Goal: Task Accomplishment & Management: Manage account settings

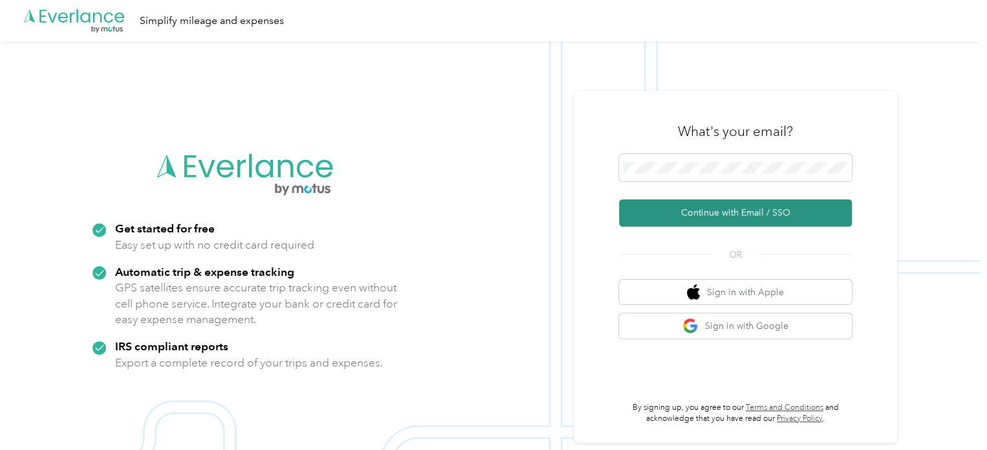
click at [680, 213] on button "Continue with Email / SSO" at bounding box center [735, 212] width 233 height 27
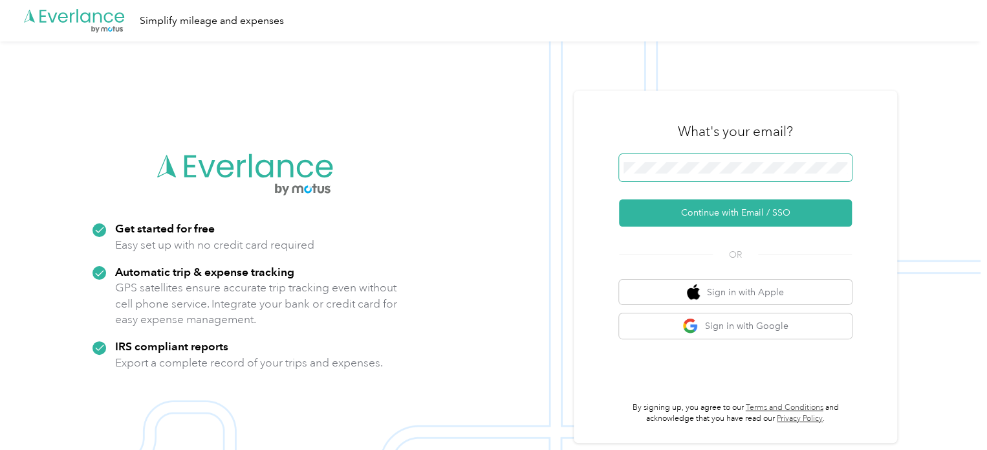
click at [758, 160] on span at bounding box center [735, 167] width 233 height 27
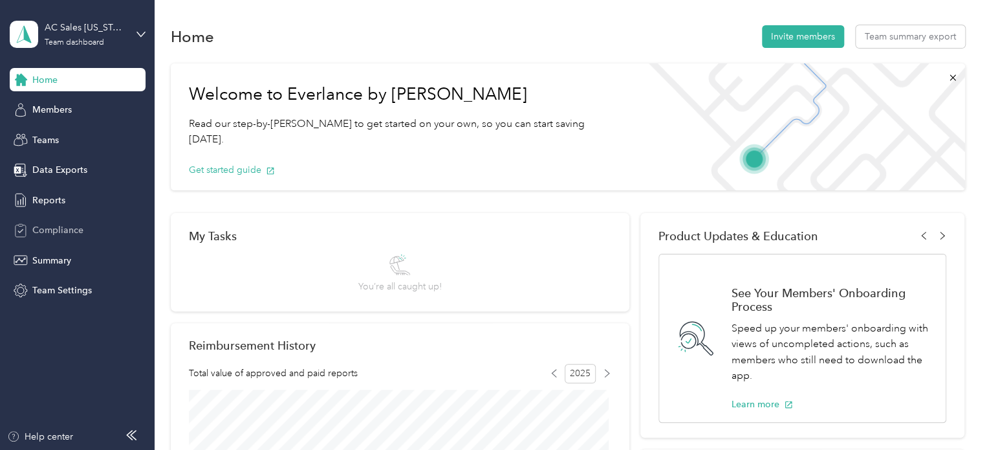
click at [70, 227] on span "Compliance" at bounding box center [57, 230] width 51 height 14
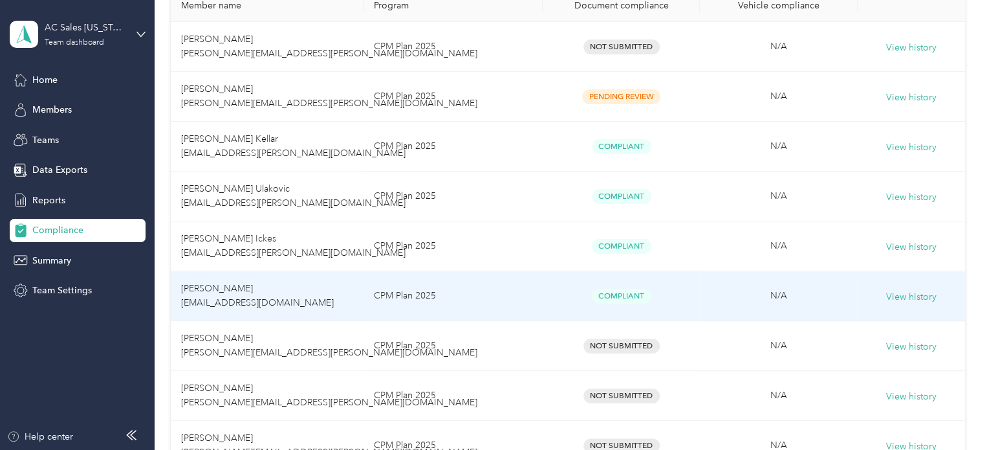
scroll to position [259, 0]
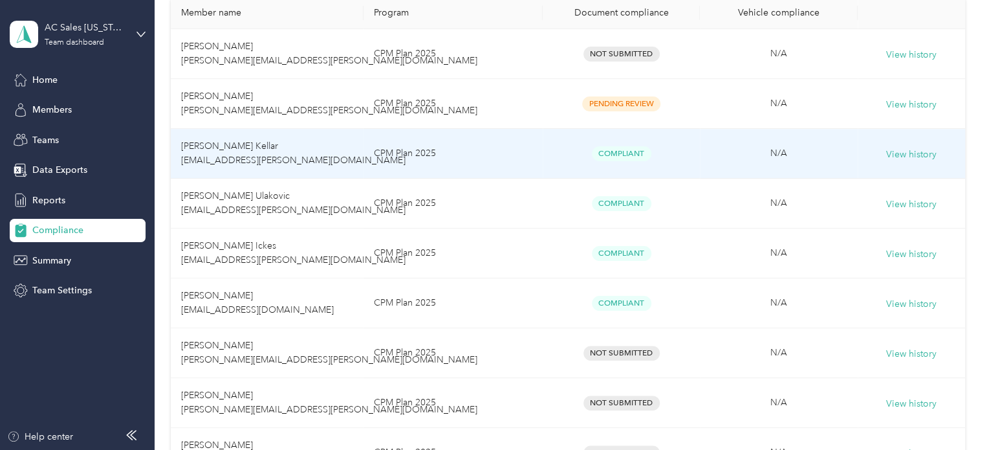
click at [242, 150] on span "Lindsey F. Kellar lindsey.kellar@tobiidynavox.com" at bounding box center [293, 152] width 224 height 25
click at [915, 149] on button "View history" at bounding box center [911, 154] width 50 height 14
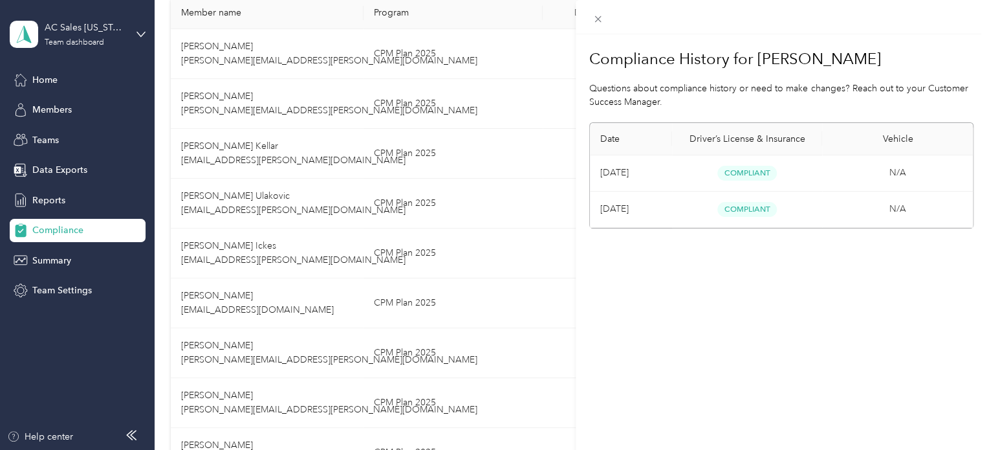
click at [520, 162] on div "Compliance History for Lindsey F. Kellar Questions about compliance history or …" at bounding box center [493, 225] width 987 height 450
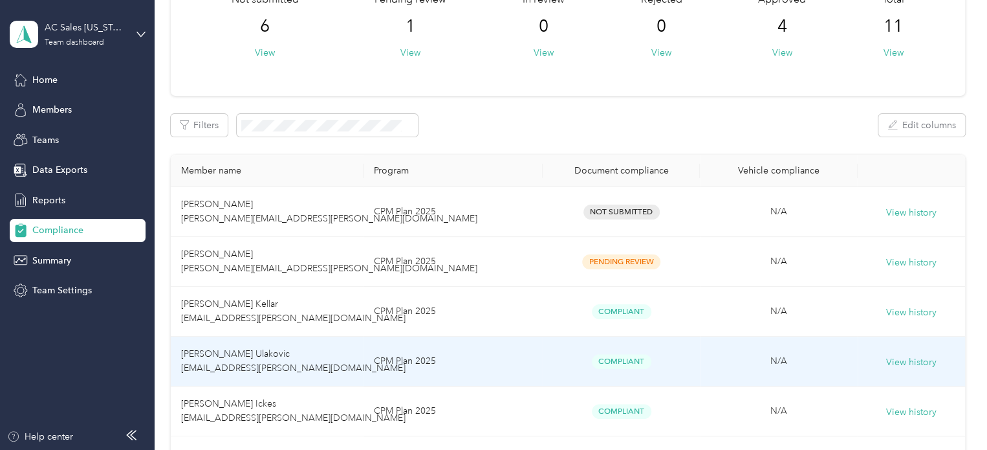
scroll to position [65, 0]
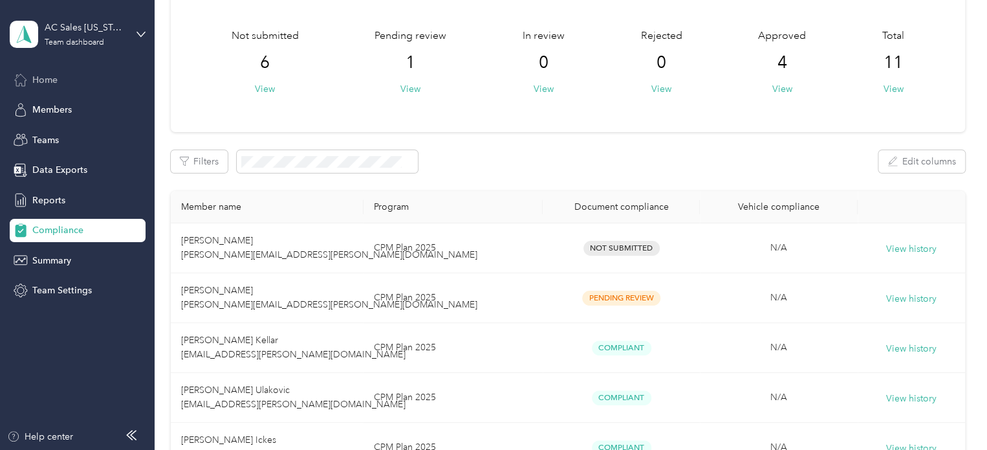
click at [46, 82] on span "Home" at bounding box center [44, 80] width 25 height 14
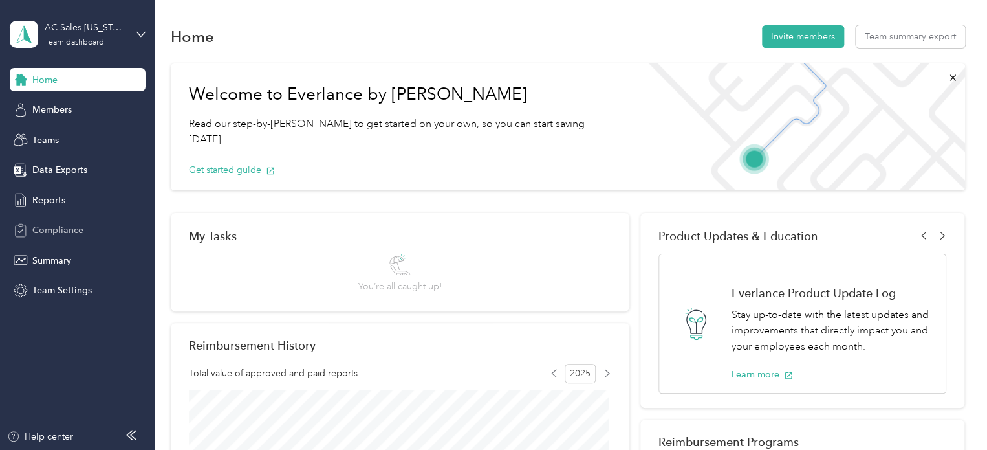
click at [58, 224] on span "Compliance" at bounding box center [57, 230] width 51 height 14
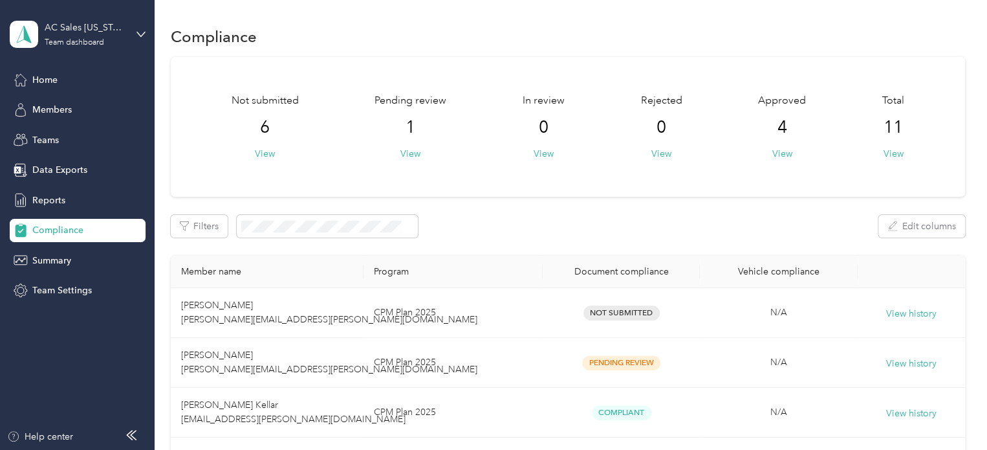
click at [38, 225] on span "Compliance" at bounding box center [57, 230] width 51 height 14
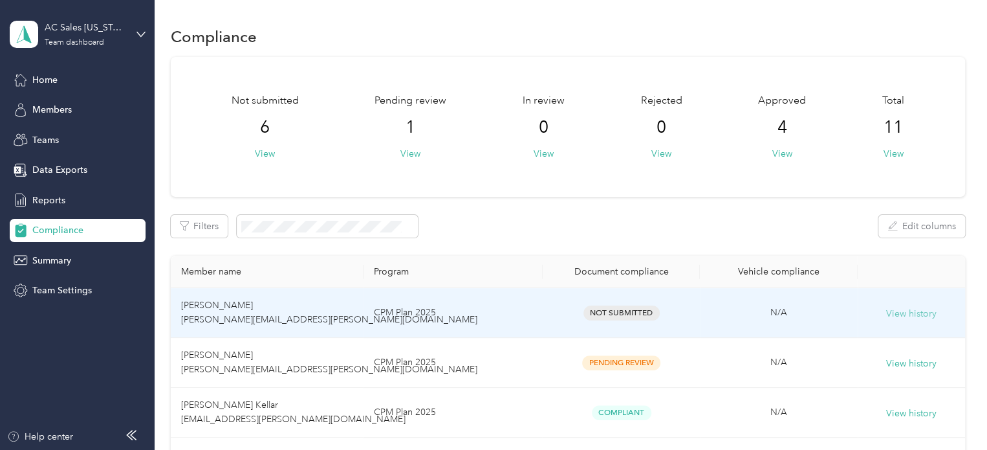
click at [893, 315] on button "View history" at bounding box center [911, 314] width 50 height 14
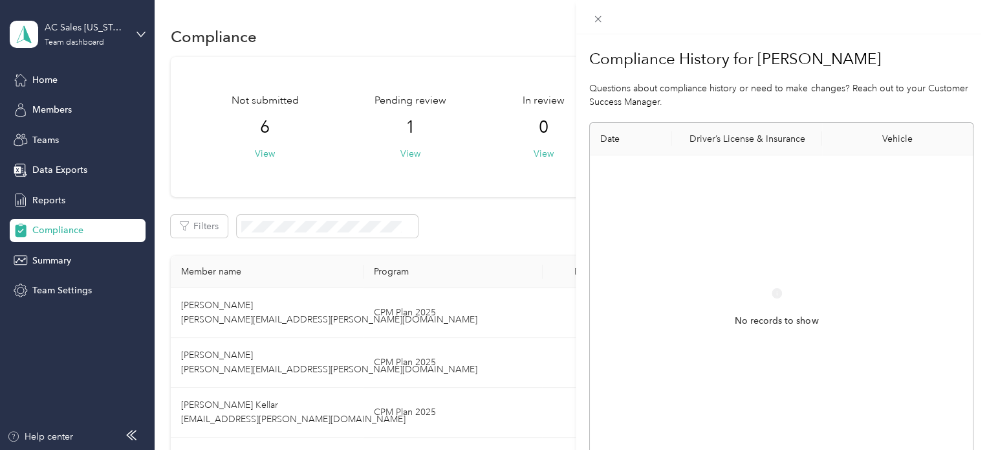
click at [41, 74] on div "Compliance History for Megan Rowles Questions about compliance history or need …" at bounding box center [493, 225] width 987 height 450
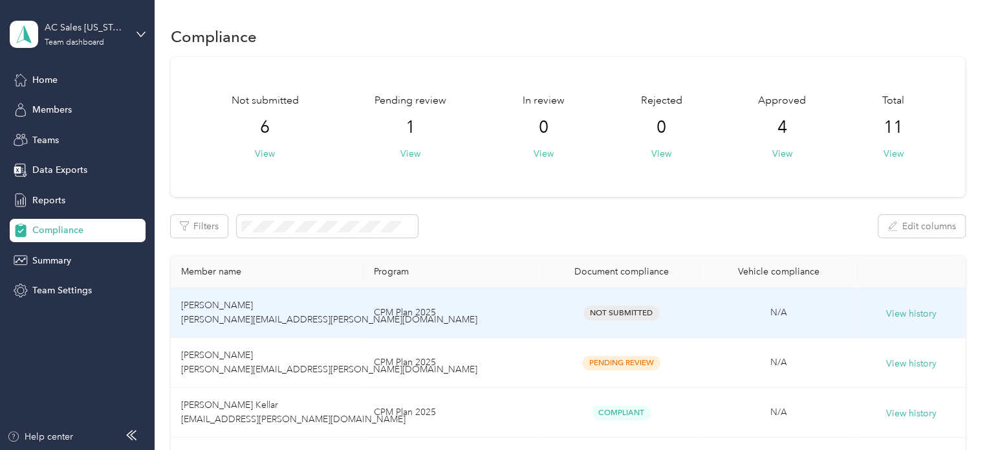
click at [238, 308] on span "Megan Rowles megan.rowles@tobiidynavox.com" at bounding box center [329, 312] width 296 height 25
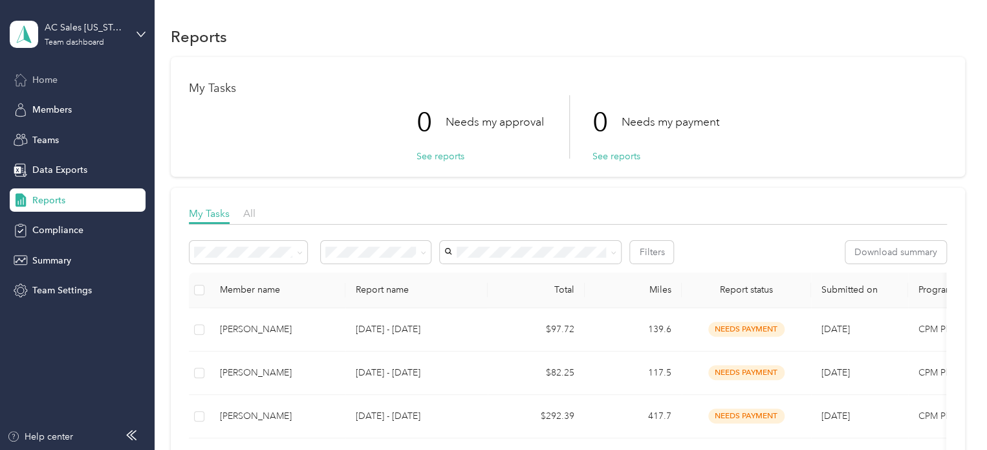
click at [41, 80] on span "Home" at bounding box center [44, 80] width 25 height 14
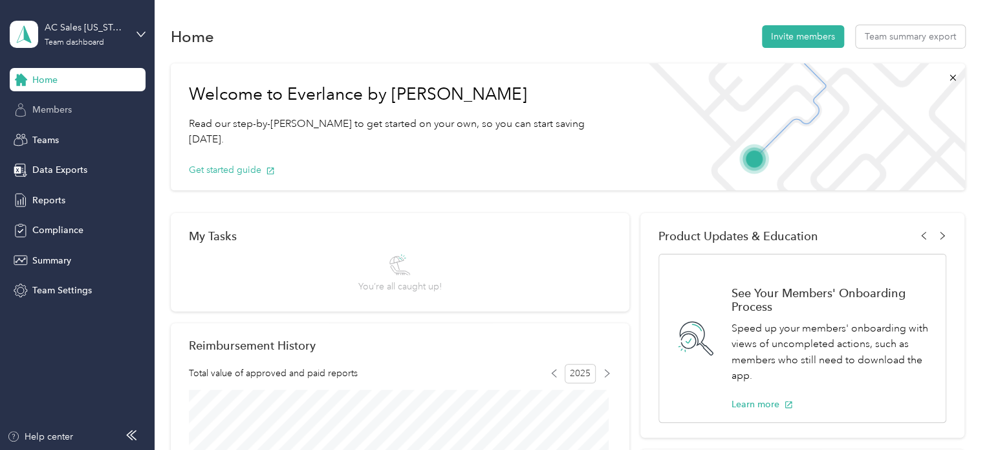
click at [60, 111] on span "Members" at bounding box center [51, 110] width 39 height 14
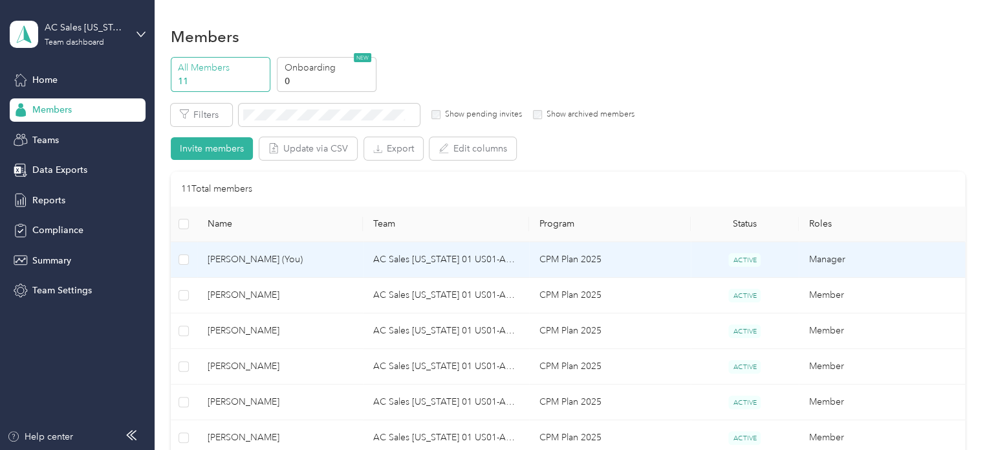
click at [456, 258] on td "AC Sales Ohio 01 US01-AC-D50011-CC13600 (Megan Rowles)" at bounding box center [446, 260] width 166 height 36
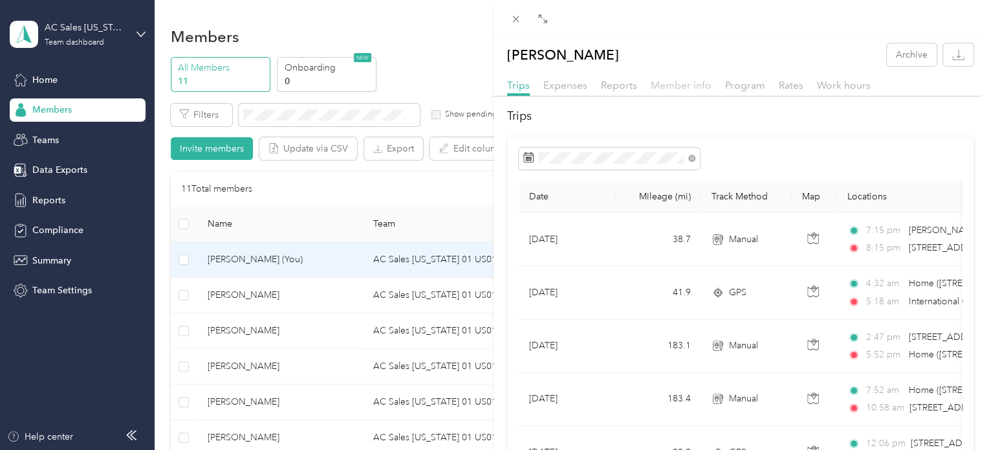
click at [678, 86] on span "Member info" at bounding box center [681, 85] width 61 height 12
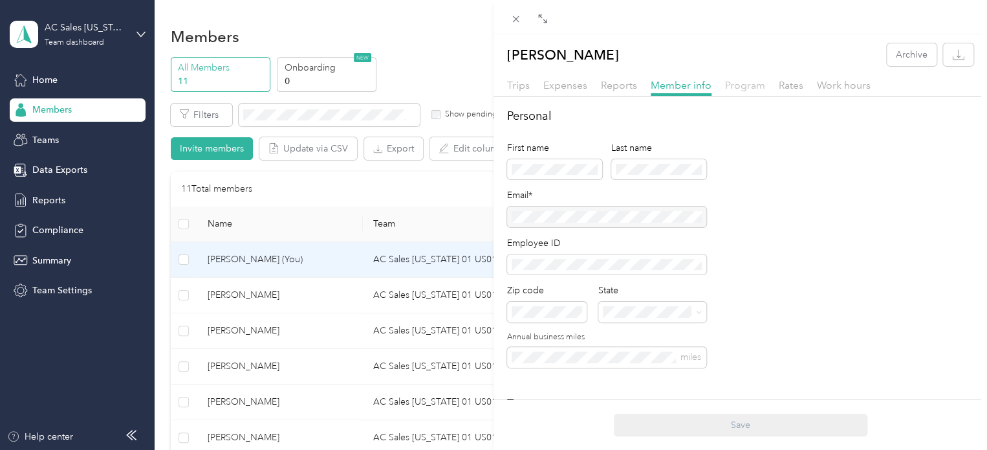
click at [748, 85] on span "Program" at bounding box center [745, 85] width 40 height 12
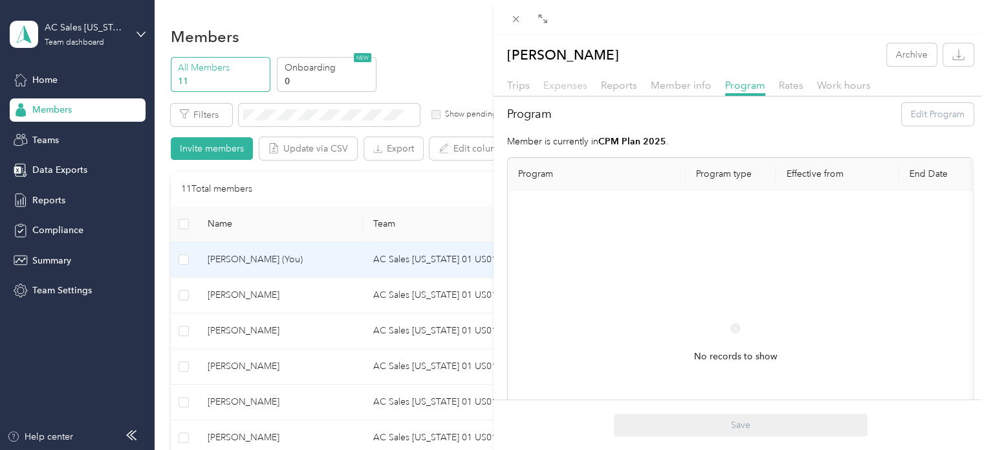
click at [574, 88] on span "Expenses" at bounding box center [565, 85] width 44 height 12
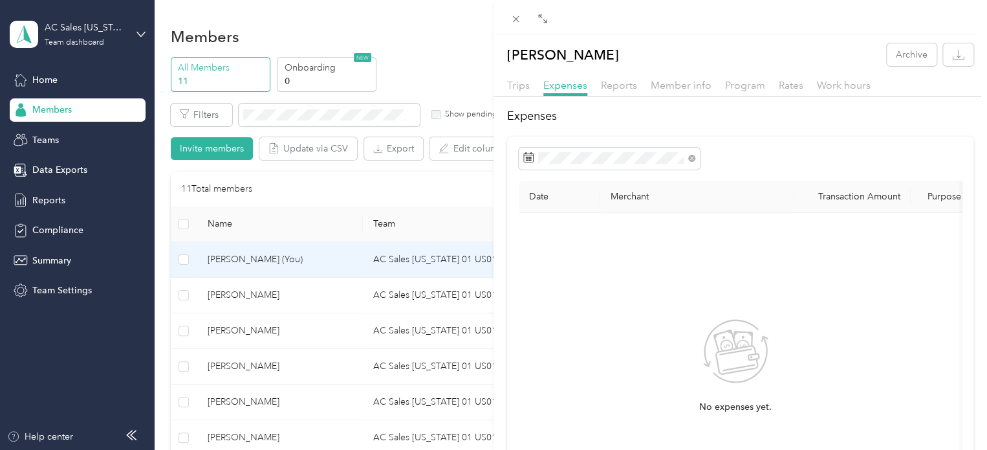
click at [34, 74] on div "Megan Rowles Archive Trips Expenses Reports Member info Program Rates Work hour…" at bounding box center [493, 225] width 987 height 450
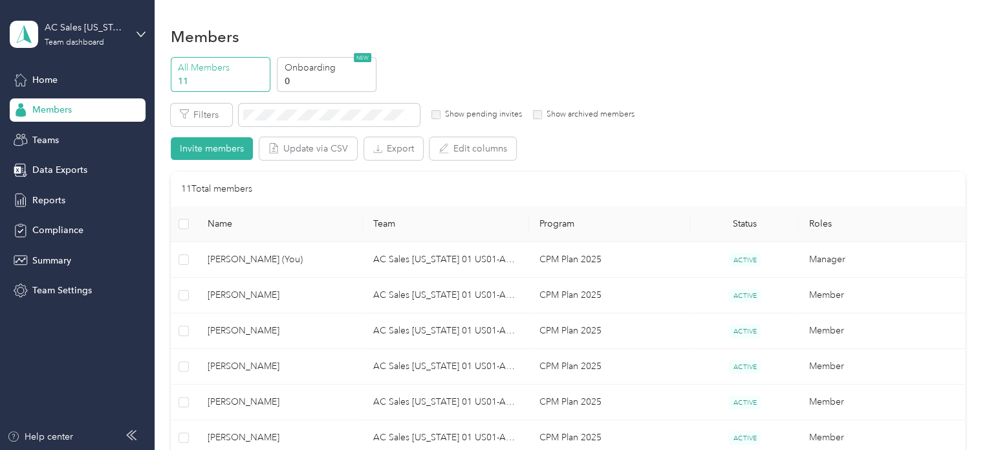
click at [129, 433] on icon at bounding box center [129, 434] width 5 height 9
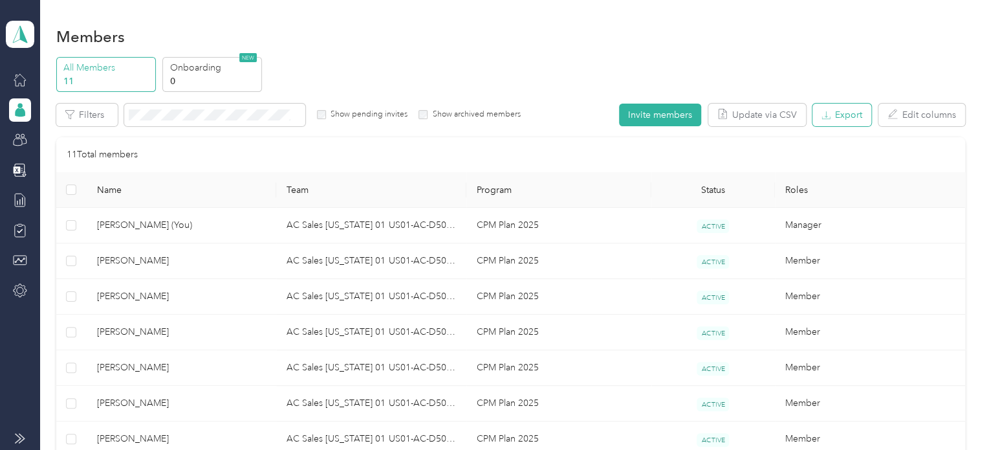
click at [833, 117] on button "Export" at bounding box center [842, 115] width 59 height 23
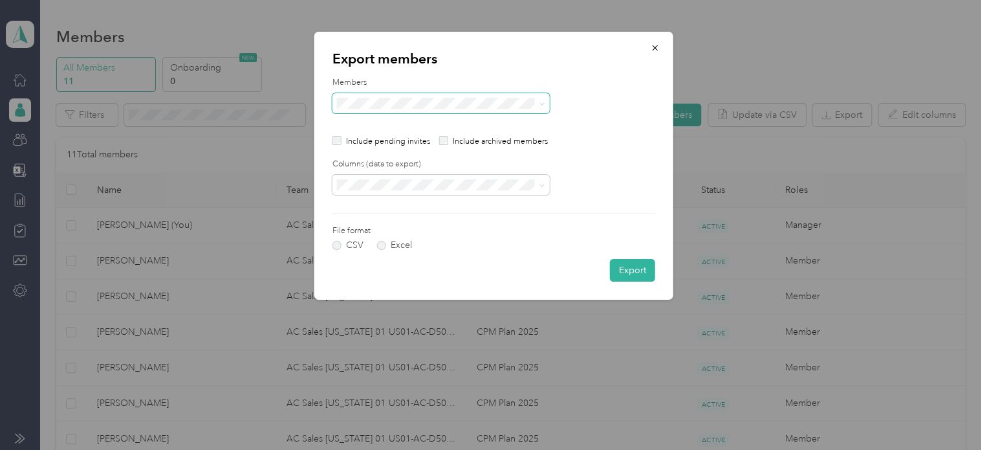
click at [535, 103] on span at bounding box center [540, 103] width 10 height 9
click at [545, 104] on span at bounding box center [441, 103] width 217 height 21
click at [546, 103] on span at bounding box center [441, 103] width 217 height 21
click at [659, 47] on icon "button" at bounding box center [655, 47] width 9 height 9
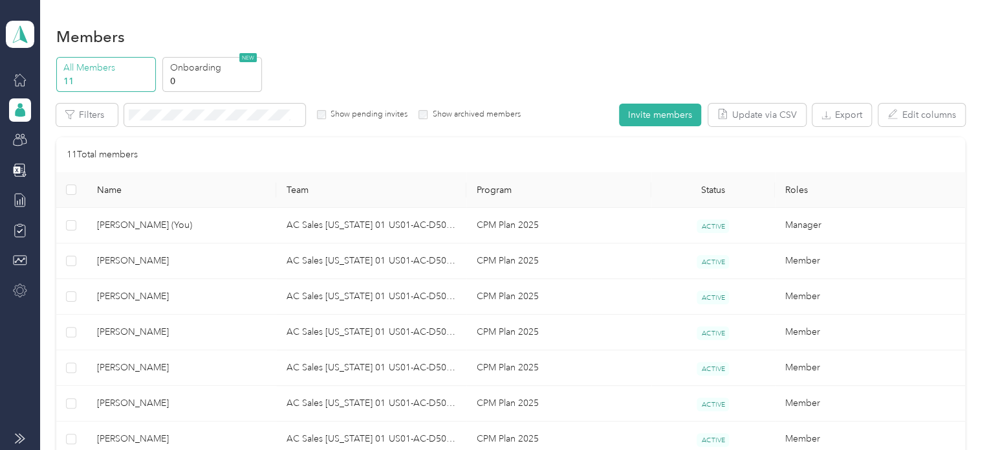
click at [22, 294] on icon at bounding box center [20, 289] width 13 height 13
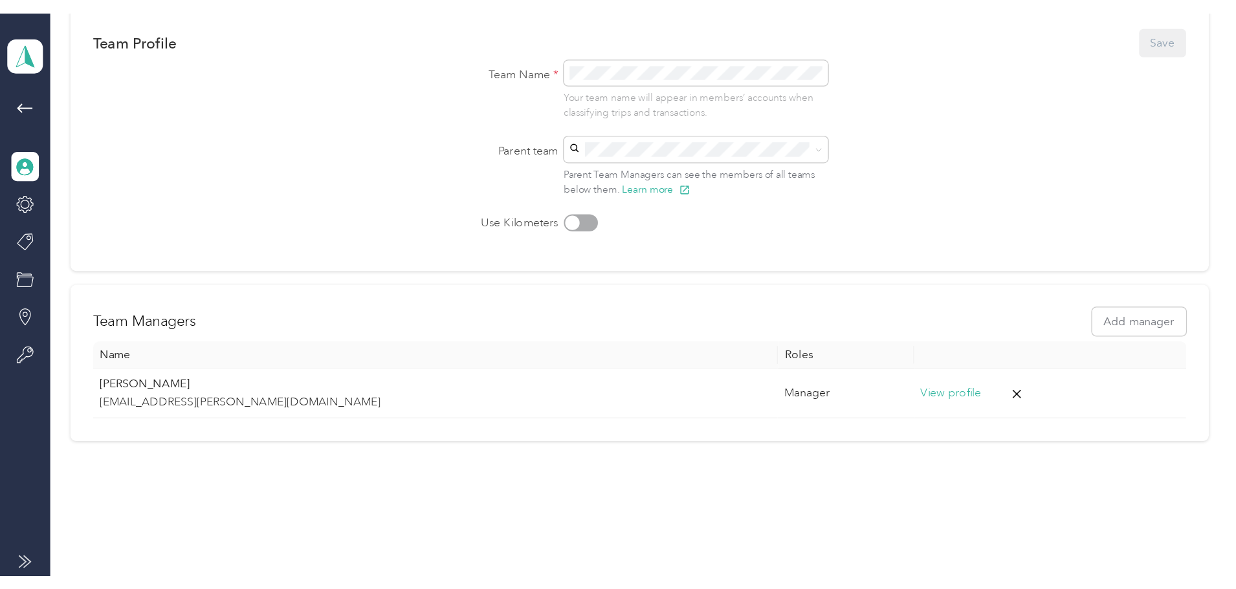
scroll to position [129, 0]
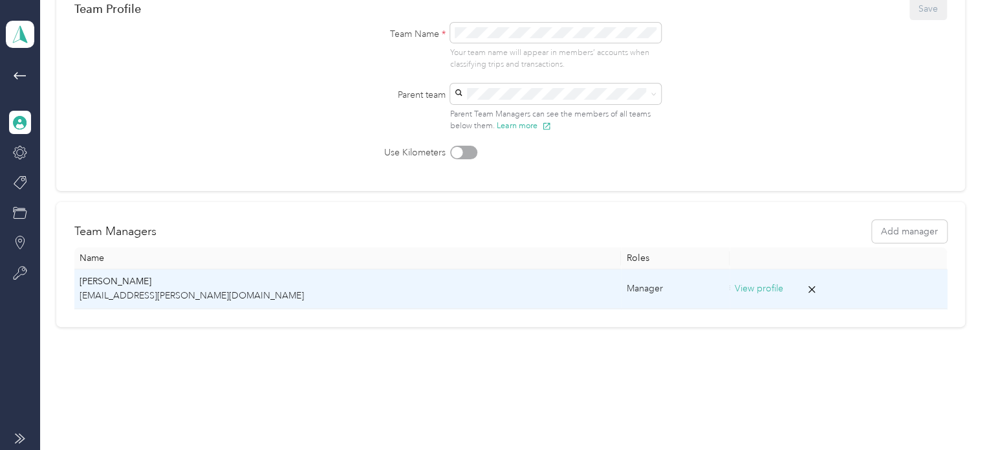
click at [730, 294] on td "View profile" at bounding box center [838, 288] width 217 height 39
click at [735, 287] on button "View profile" at bounding box center [759, 288] width 49 height 14
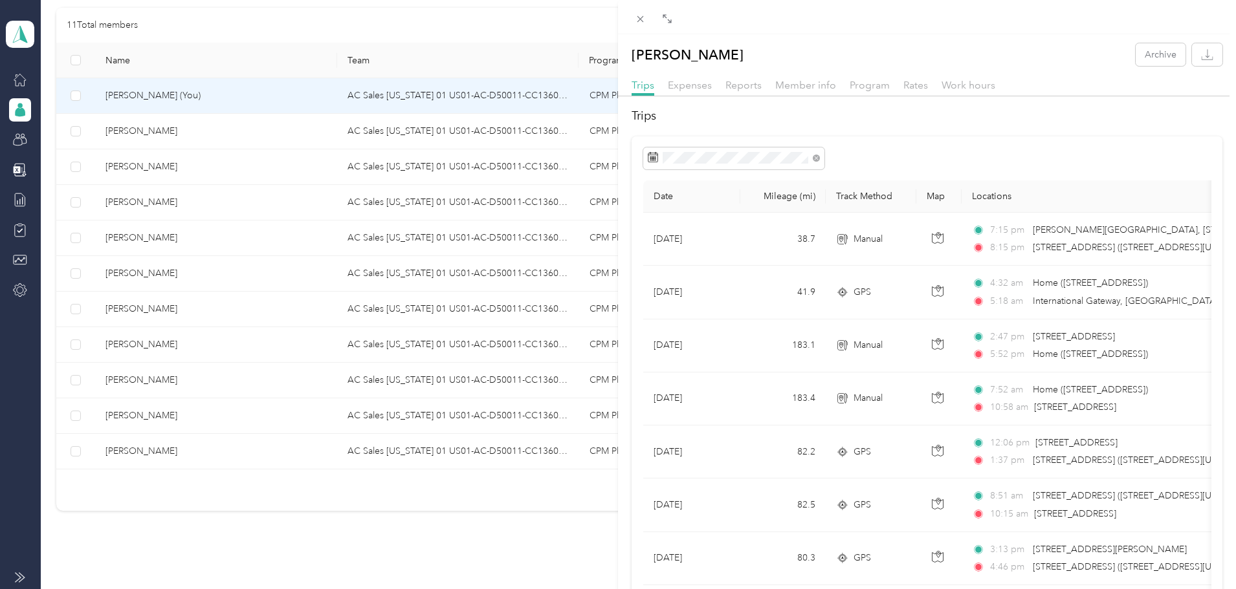
scroll to position [129, 0]
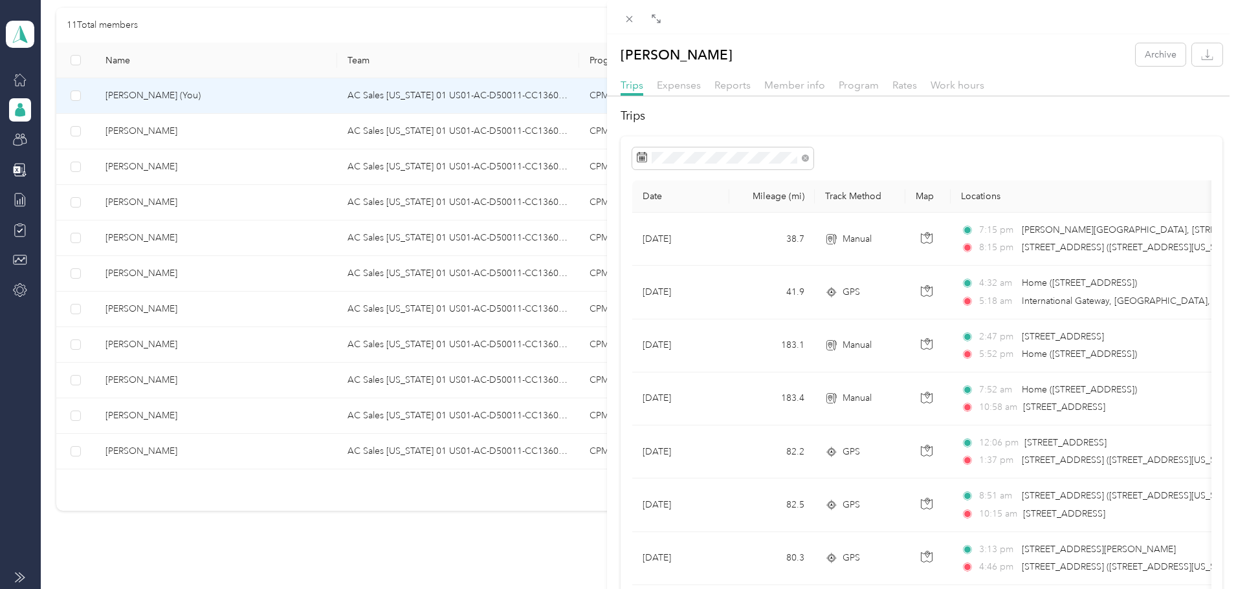
click at [10, 77] on div "Megan Rowles Archive Trips Expenses Reports Member info Program Rates Work hour…" at bounding box center [618, 294] width 1236 height 589
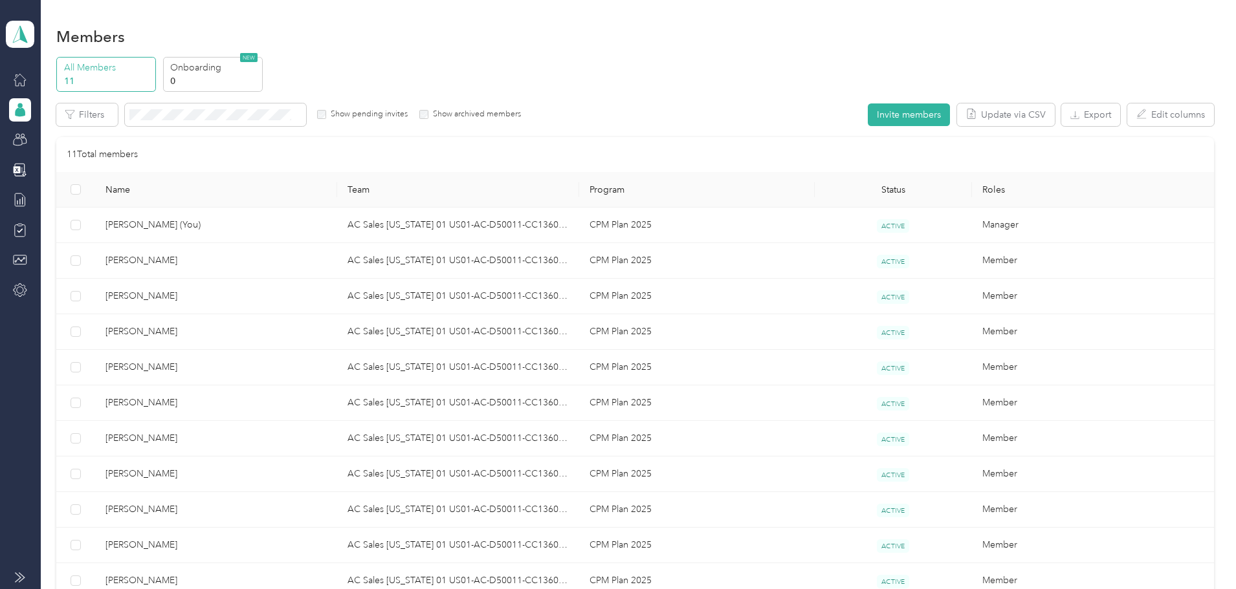
click at [6, 79] on div "AC Sales Ohio 01 US01-AC-D50011-CC13600 (Megan Rowles) Team dashboard" at bounding box center [20, 151] width 28 height 302
click at [17, 79] on icon at bounding box center [20, 79] width 14 height 14
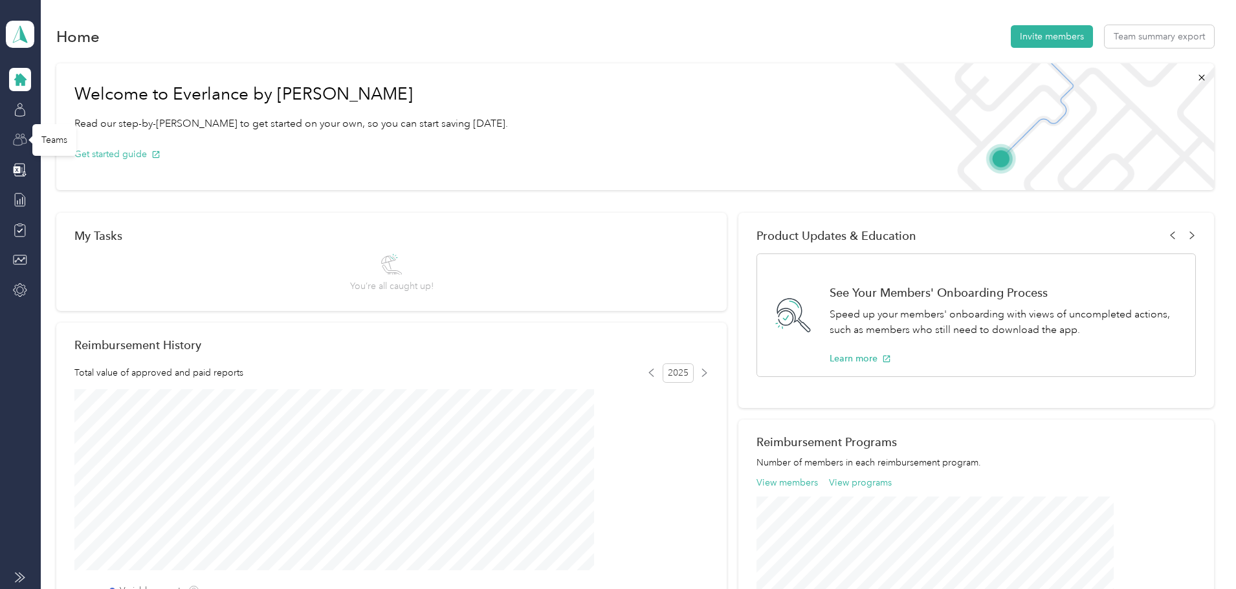
click at [25, 133] on icon at bounding box center [20, 140] width 14 height 14
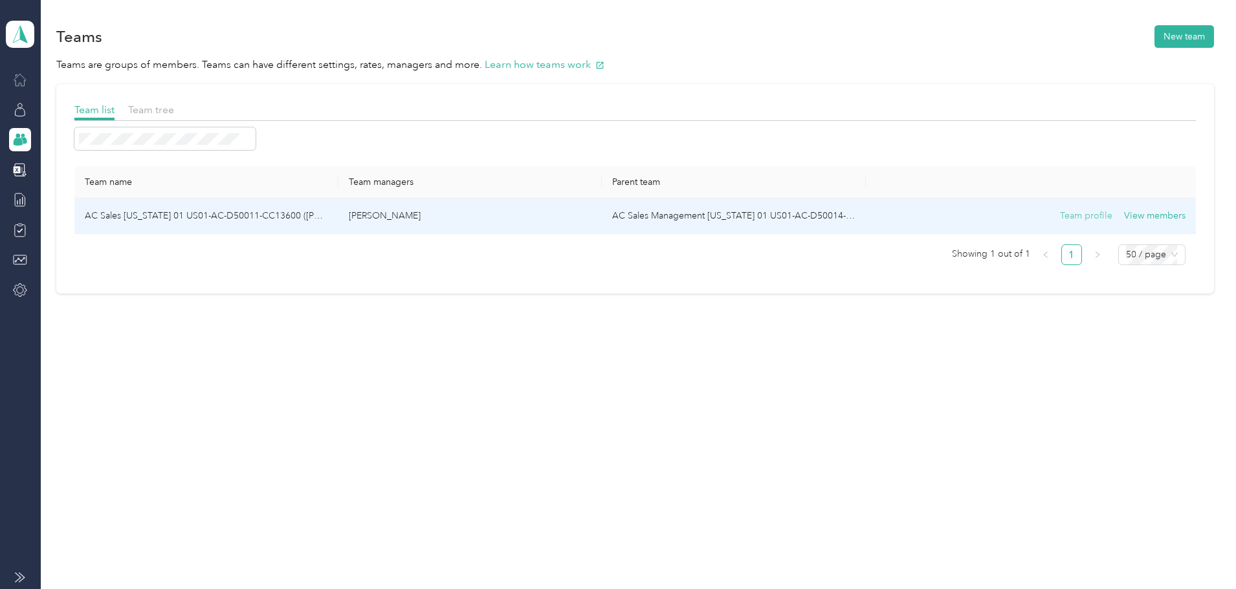
click at [987, 217] on button "Team profile" at bounding box center [1086, 216] width 52 height 14
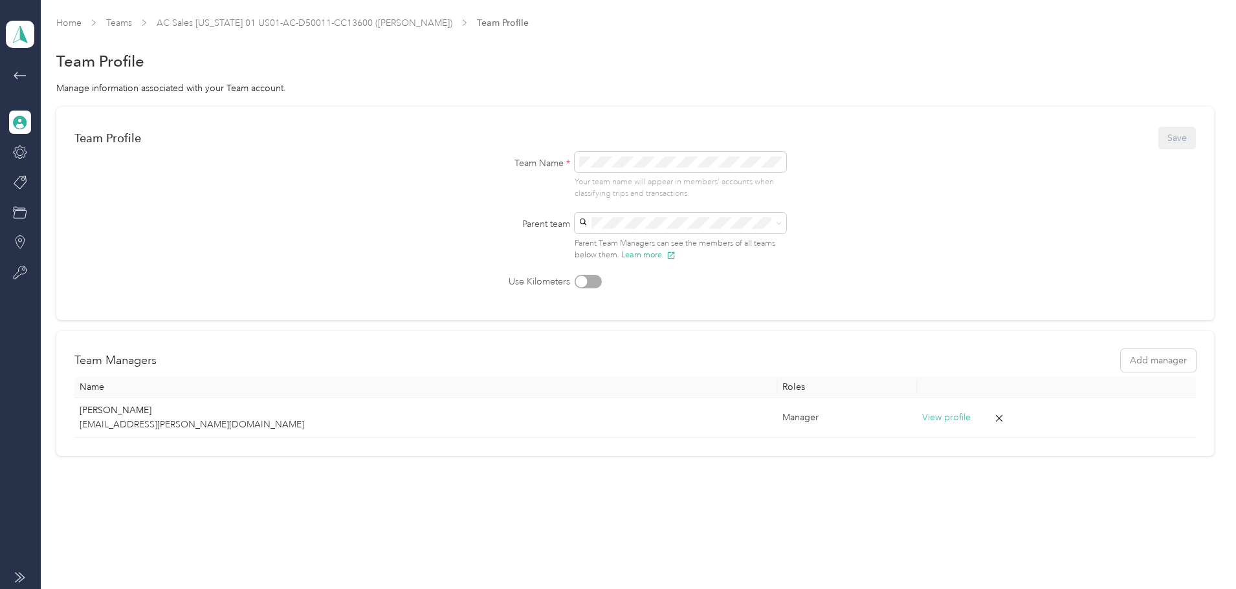
click at [22, 76] on icon at bounding box center [20, 75] width 12 height 7
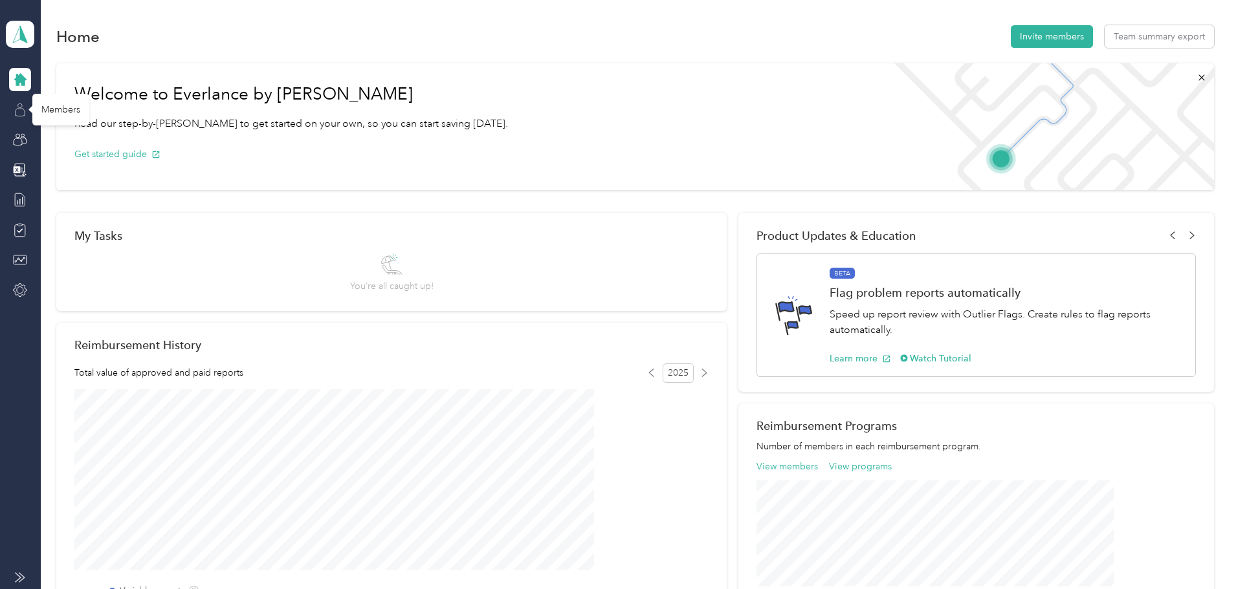
click at [23, 104] on icon at bounding box center [20, 110] width 14 height 14
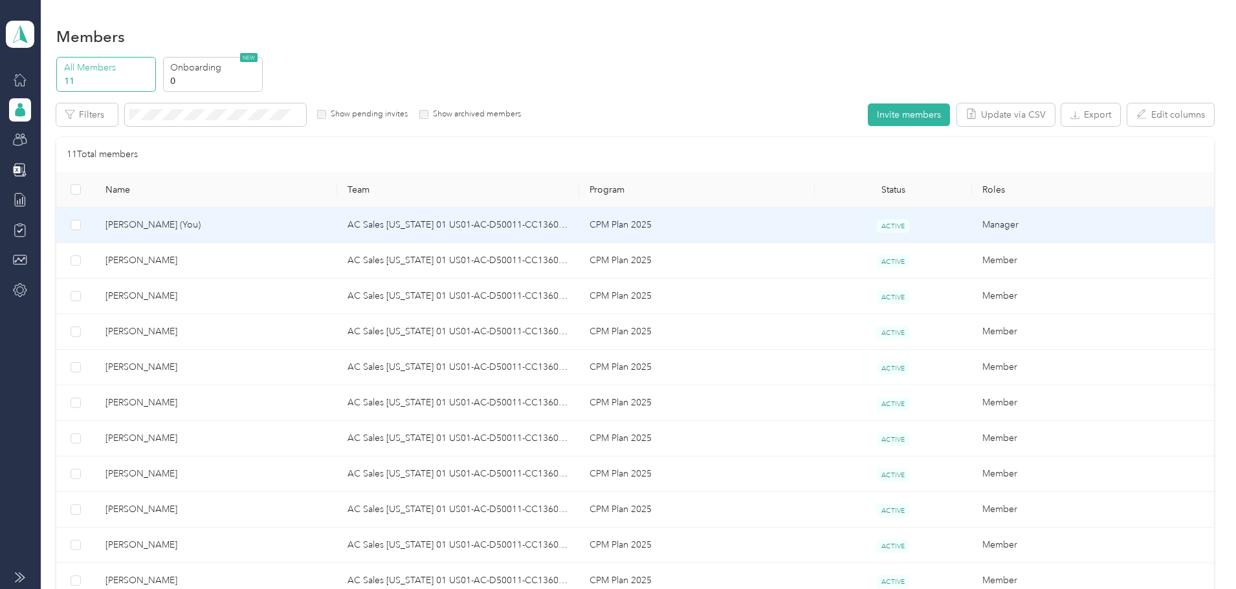
click at [225, 226] on span "Megan Rowles (You)" at bounding box center [215, 225] width 221 height 14
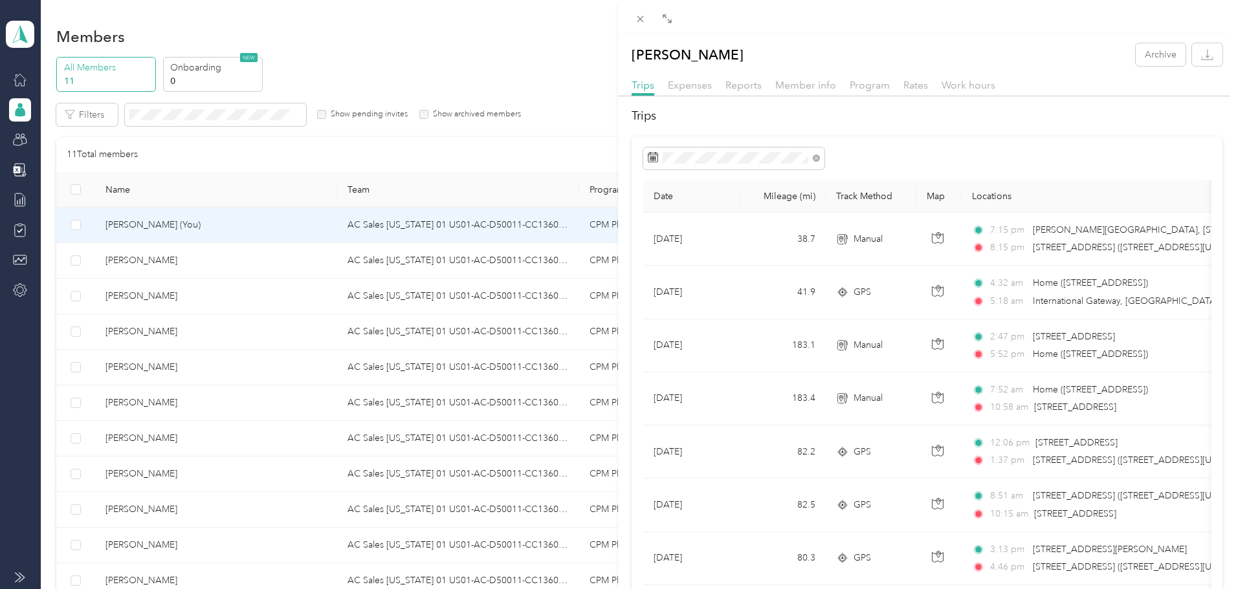
click at [14, 287] on div "Megan Rowles Archive Trips Expenses Reports Member info Program Rates Work hour…" at bounding box center [618, 294] width 1236 height 589
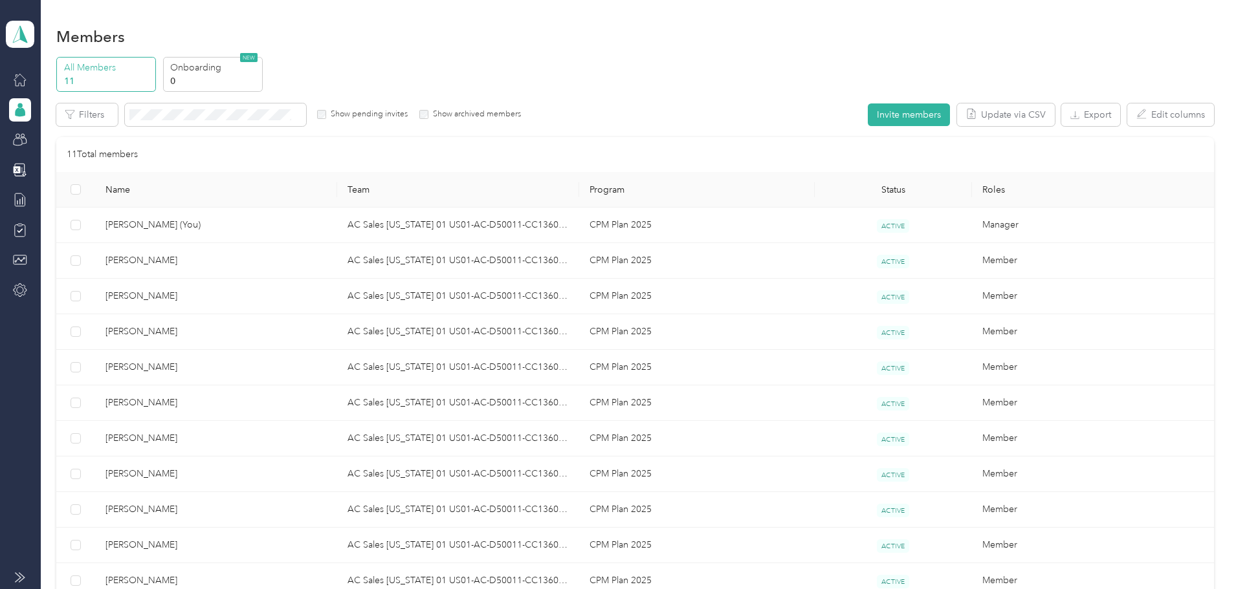
click at [14, 277] on div at bounding box center [20, 185] width 22 height 234
click at [12, 82] on div at bounding box center [20, 79] width 22 height 23
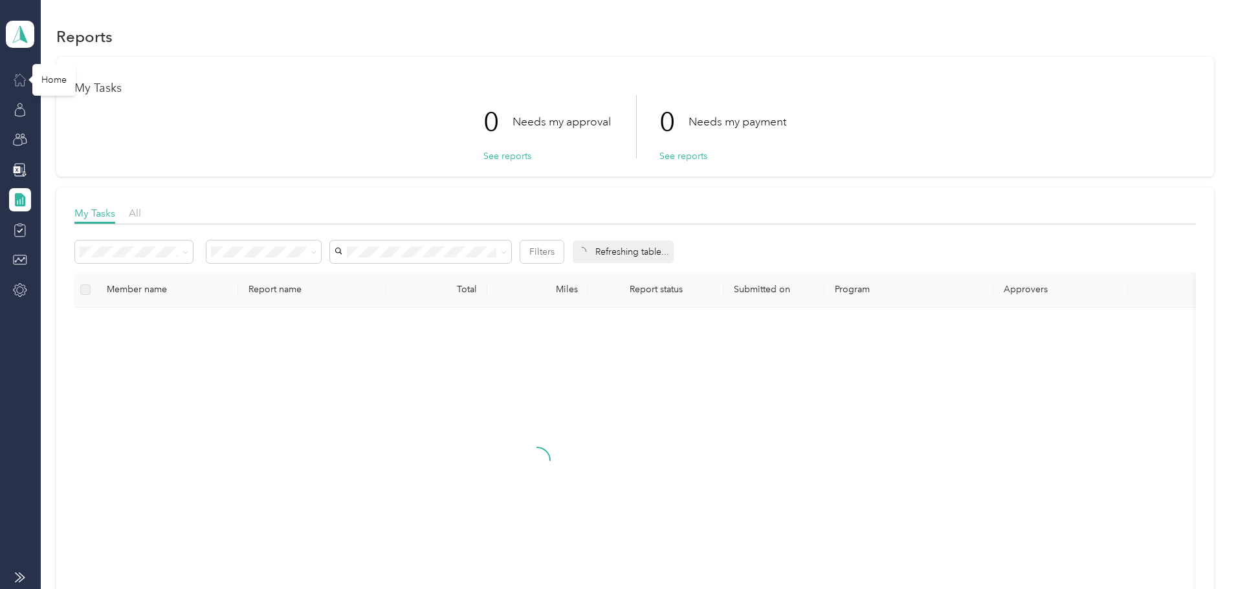
click at [25, 80] on icon at bounding box center [20, 80] width 12 height 12
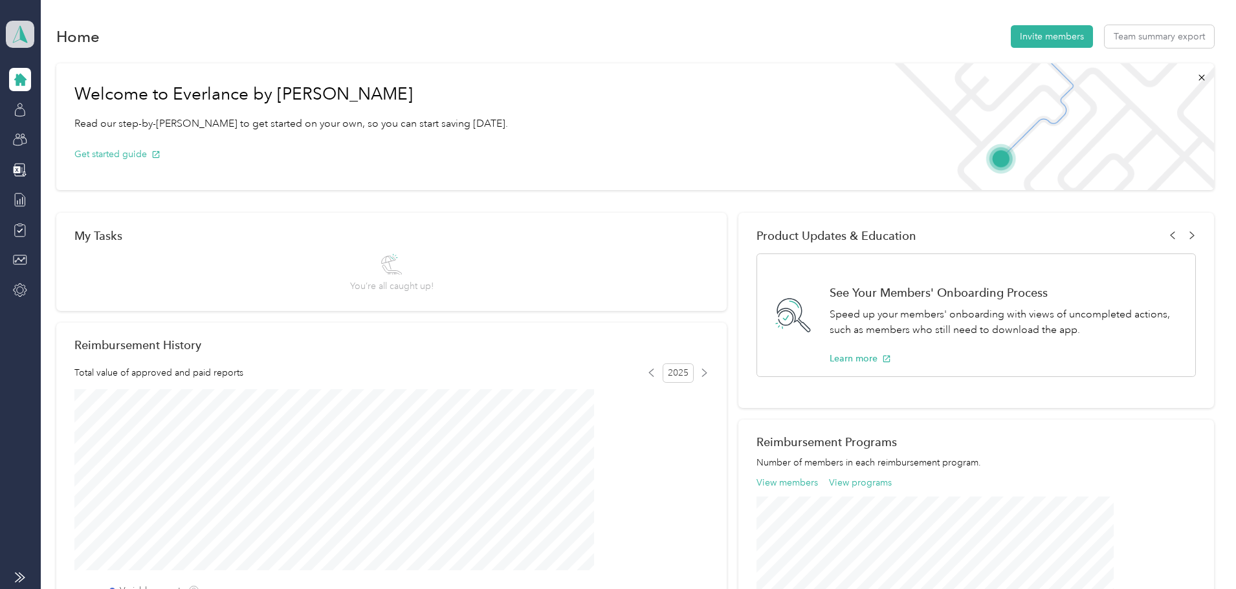
click at [22, 32] on polygon at bounding box center [23, 33] width 7 height 17
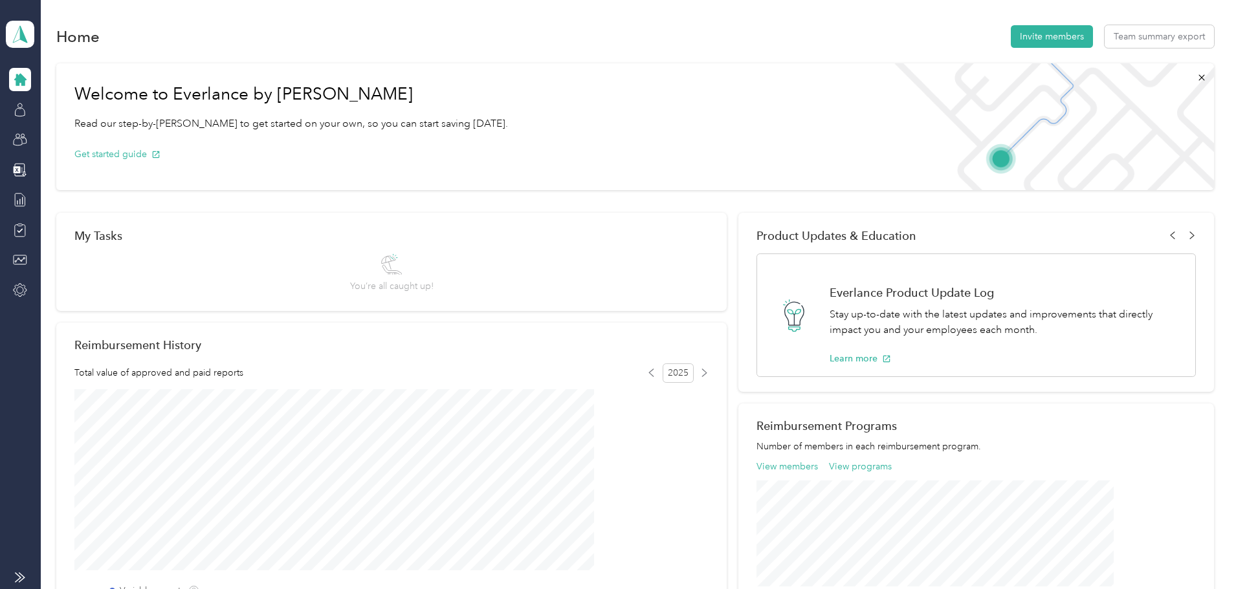
click at [38, 129] on div "Personal dashboard" at bounding box center [58, 130] width 82 height 14
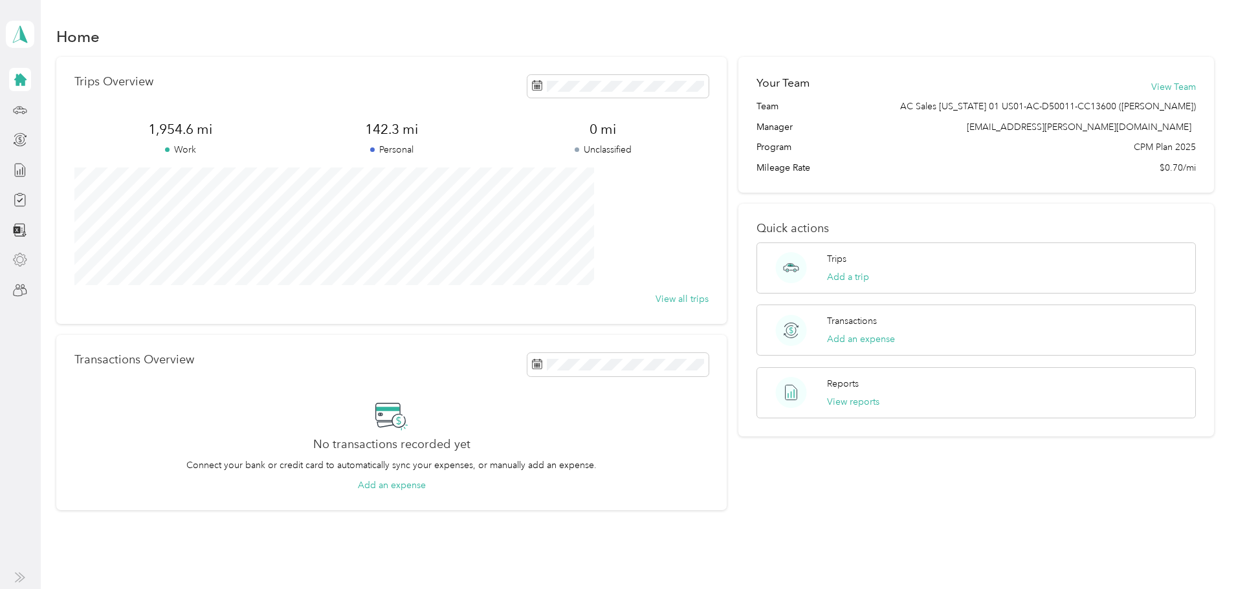
click at [16, 264] on icon at bounding box center [20, 260] width 13 height 13
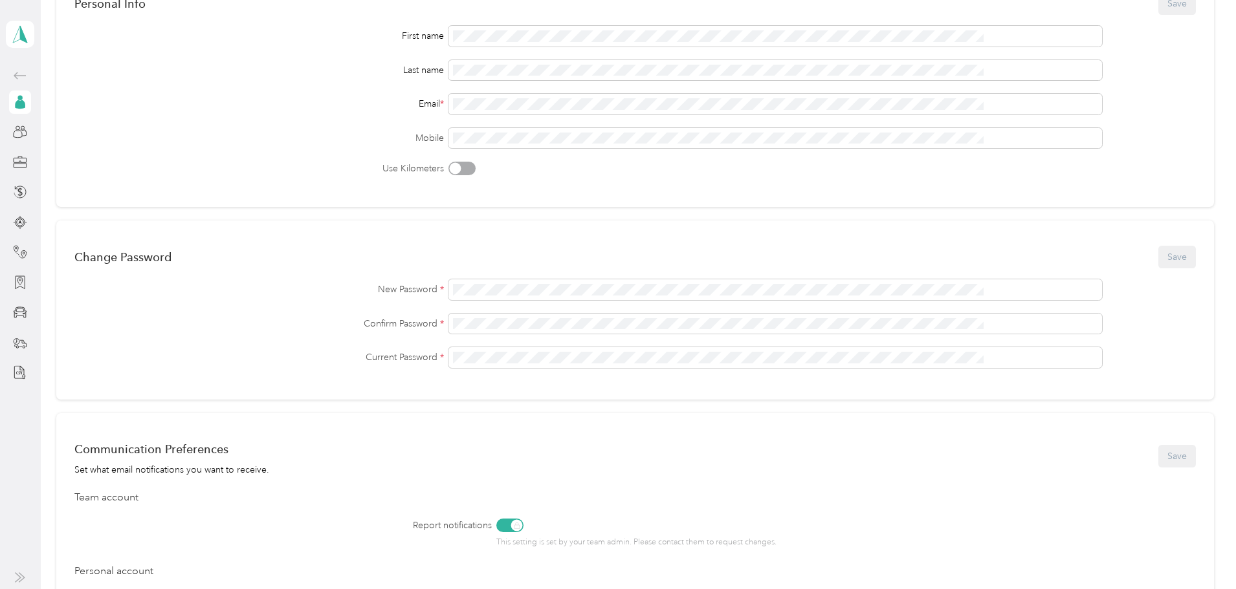
scroll to position [129, 0]
click at [20, 309] on icon at bounding box center [20, 310] width 8 height 3
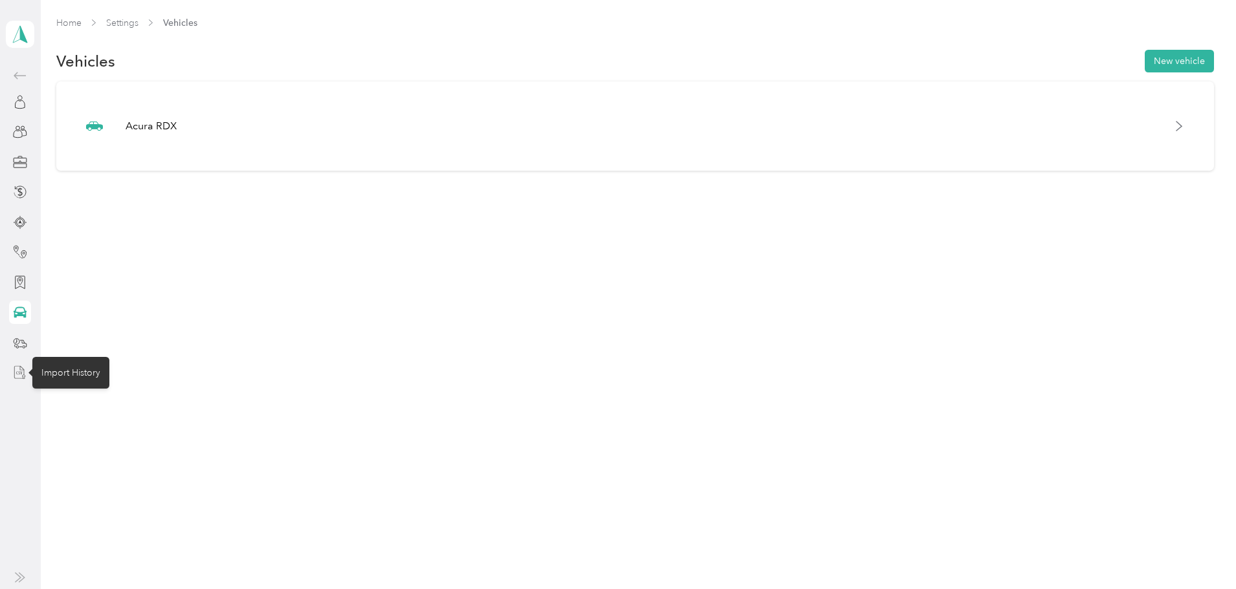
click at [14, 376] on icon at bounding box center [20, 373] width 14 height 14
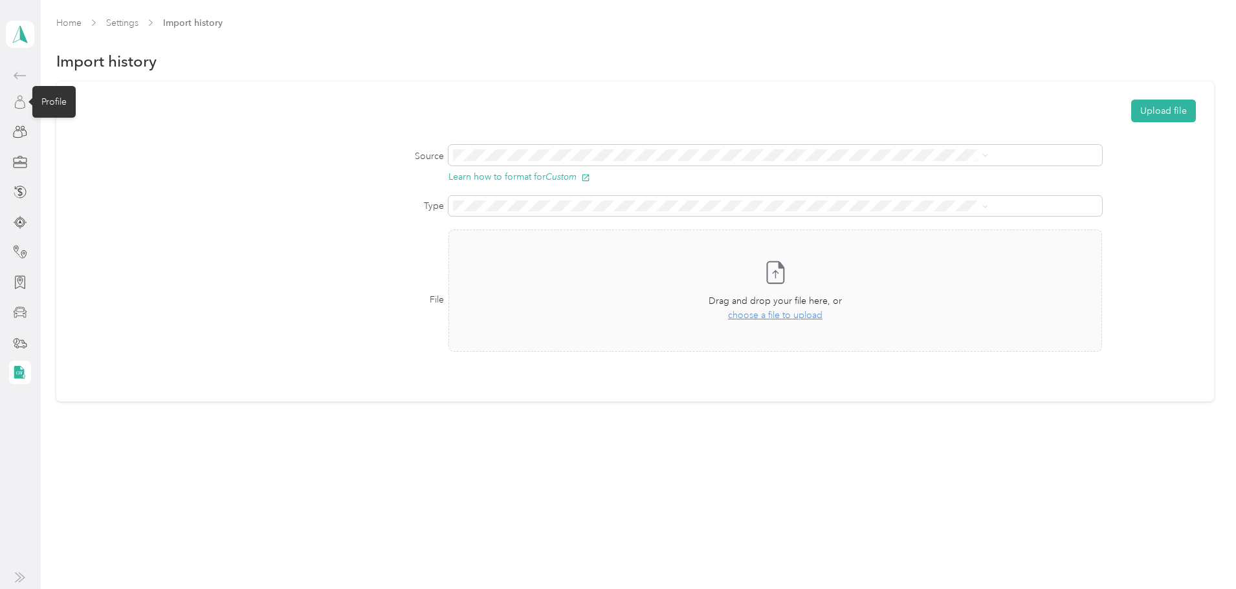
click at [23, 107] on icon at bounding box center [20, 102] width 14 height 14
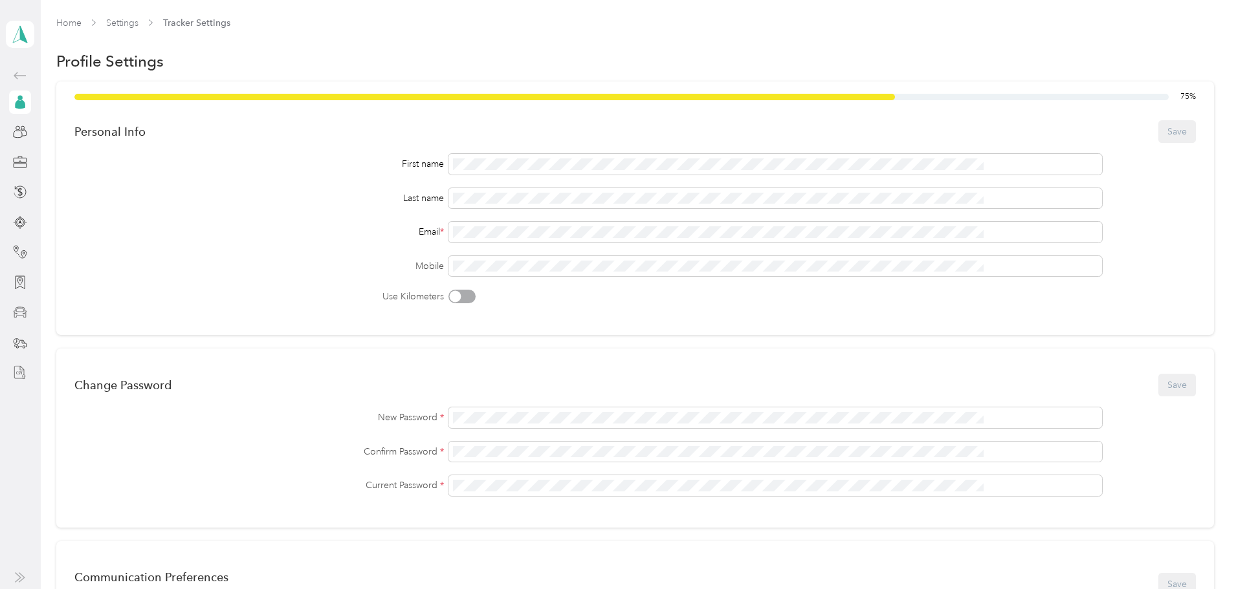
click at [19, 108] on icon at bounding box center [21, 104] width 10 height 9
click at [23, 39] on polygon at bounding box center [23, 33] width 7 height 17
click at [42, 135] on div "Personal dashboard" at bounding box center [59, 133] width 84 height 14
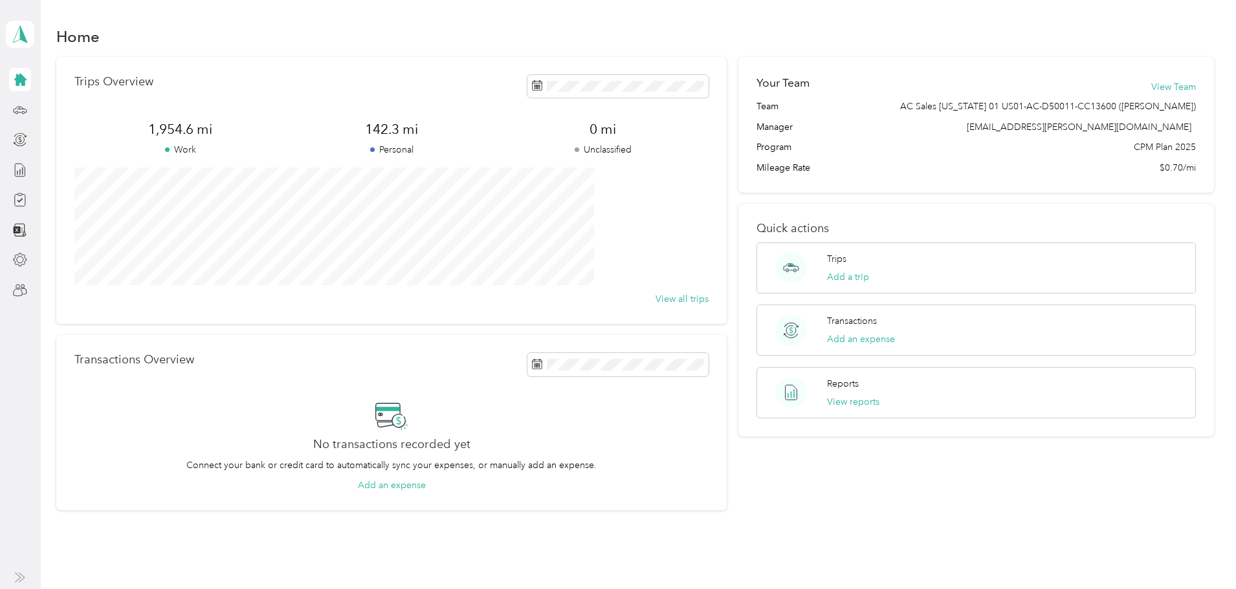
click at [6, 263] on div "Megan Rowles Personal dashboard" at bounding box center [20, 151] width 28 height 302
click at [25, 255] on icon at bounding box center [20, 260] width 14 height 14
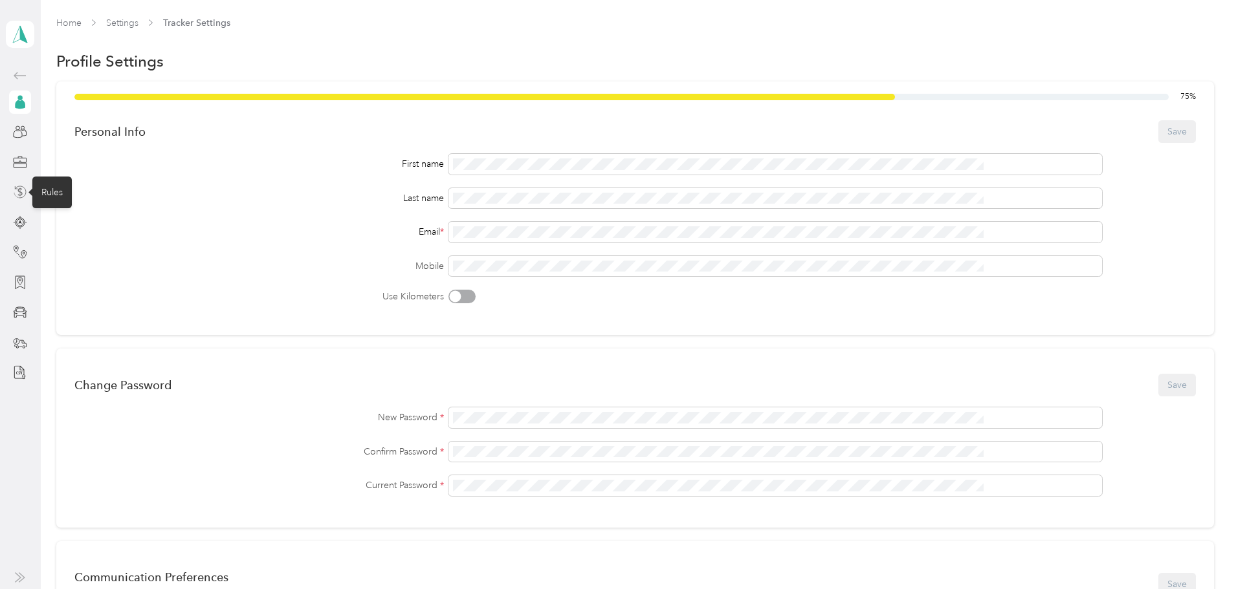
click at [18, 188] on icon at bounding box center [20, 192] width 14 height 14
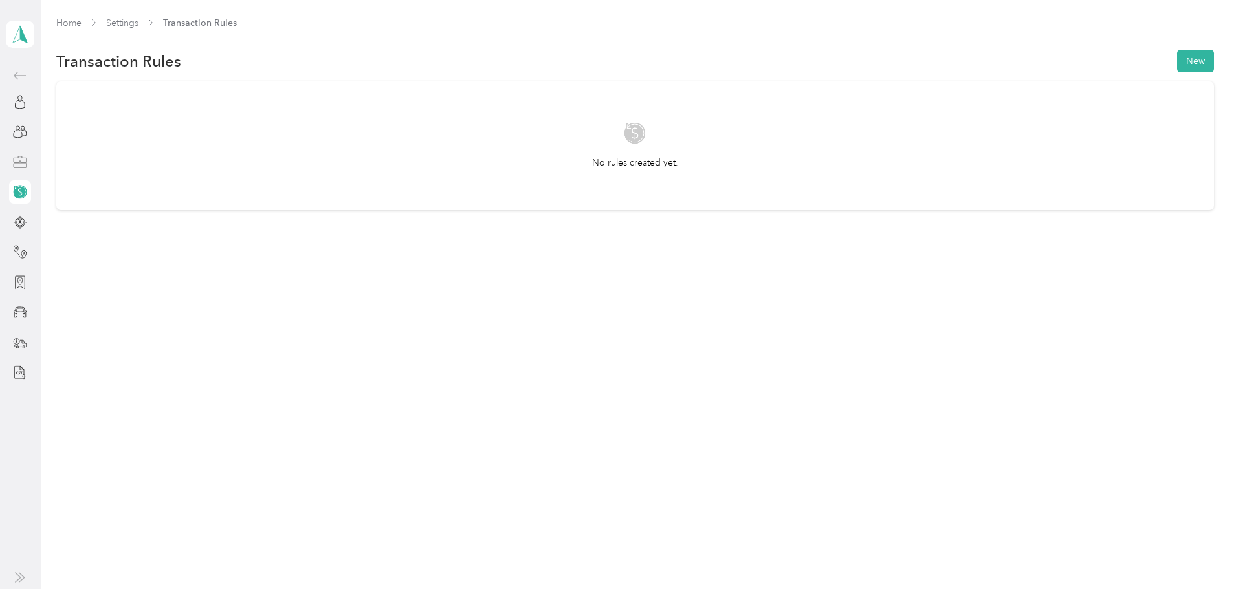
click at [19, 167] on icon at bounding box center [20, 165] width 13 height 4
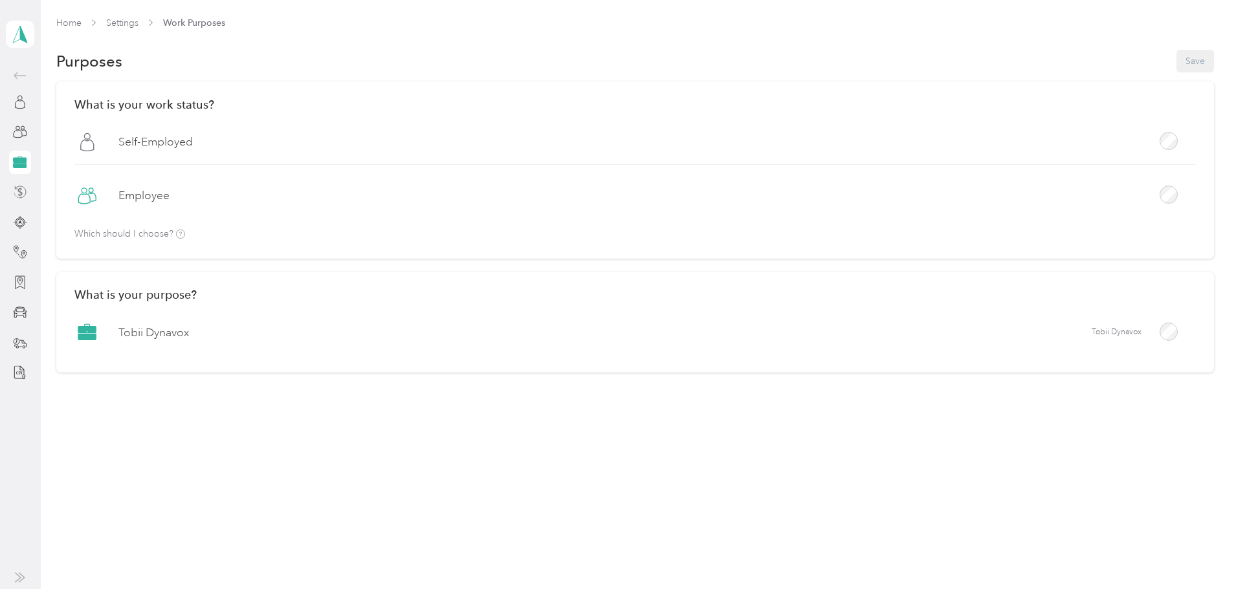
click at [17, 72] on icon at bounding box center [20, 76] width 16 height 16
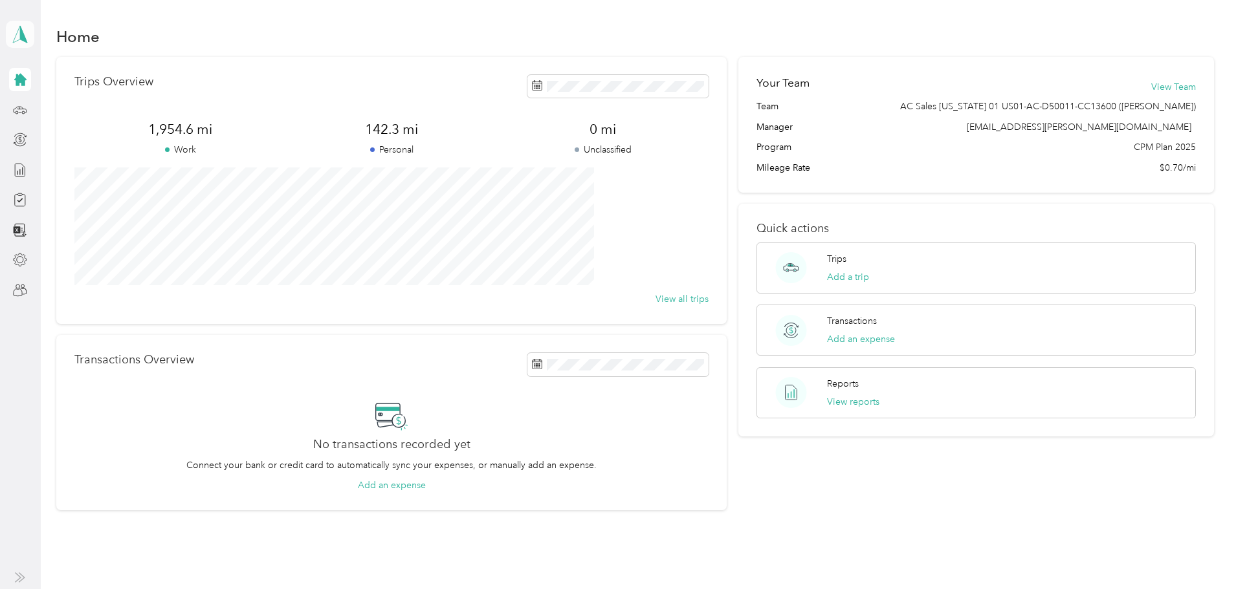
click at [9, 32] on span at bounding box center [20, 34] width 28 height 27
click at [54, 137] on div "Personal dashboard" at bounding box center [178, 131] width 327 height 23
click at [12, 259] on div at bounding box center [20, 259] width 22 height 23
